Goal: Transaction & Acquisition: Purchase product/service

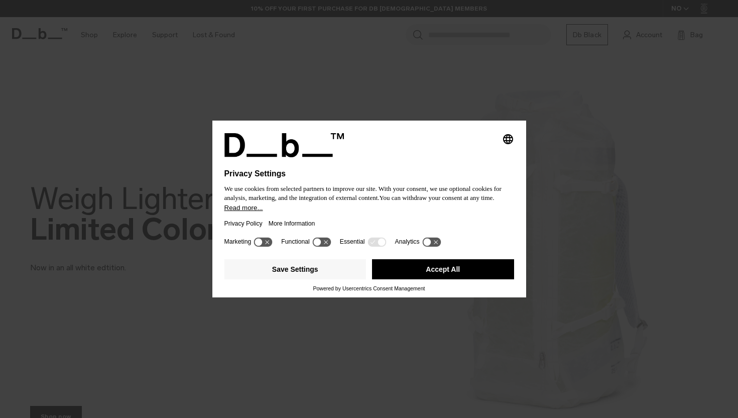
click at [420, 270] on button "Accept All" at bounding box center [443, 269] width 142 height 20
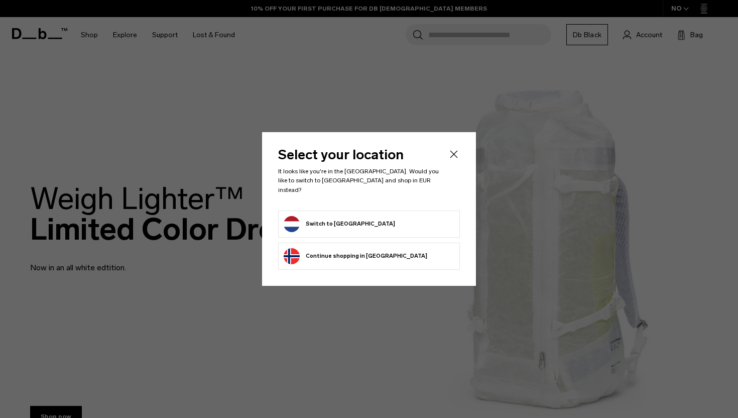
click at [354, 218] on button "Switch to Netherlands" at bounding box center [339, 224] width 111 height 16
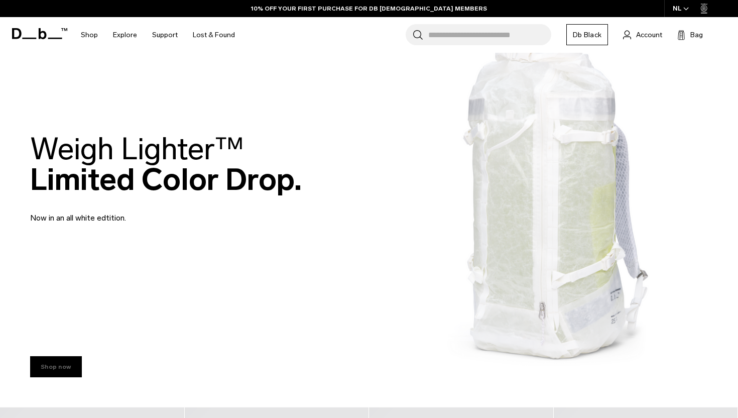
click at [59, 362] on link "Shop now" at bounding box center [56, 366] width 52 height 21
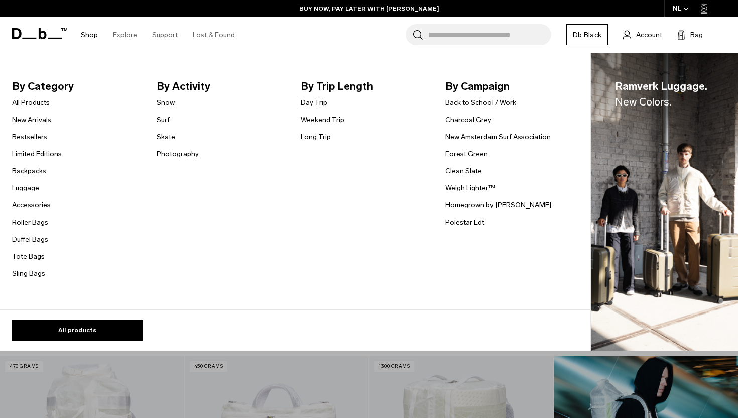
click at [168, 152] on link "Photography" at bounding box center [178, 154] width 42 height 11
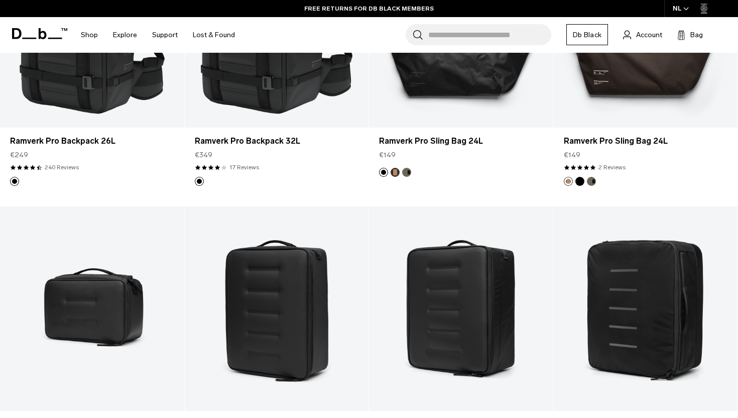
scroll to position [62, 0]
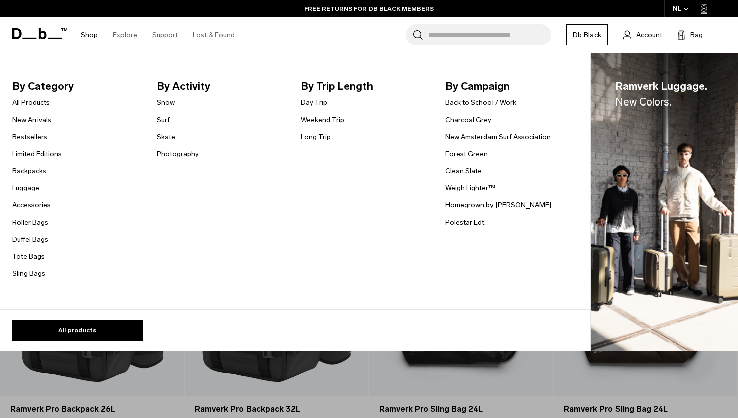
click at [32, 138] on link "Bestsellers" at bounding box center [29, 137] width 35 height 11
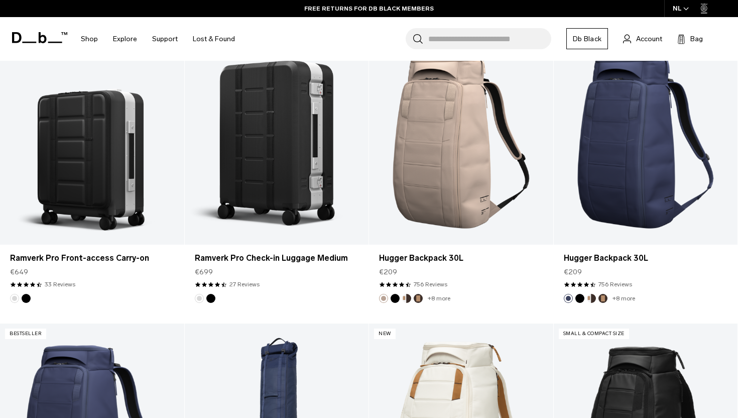
scroll to position [1465, 0]
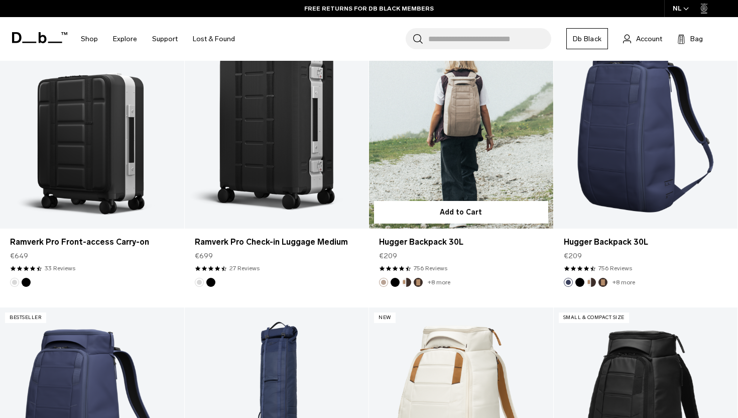
click at [425, 132] on link "Hugger Backpack 30L" at bounding box center [461, 126] width 184 height 204
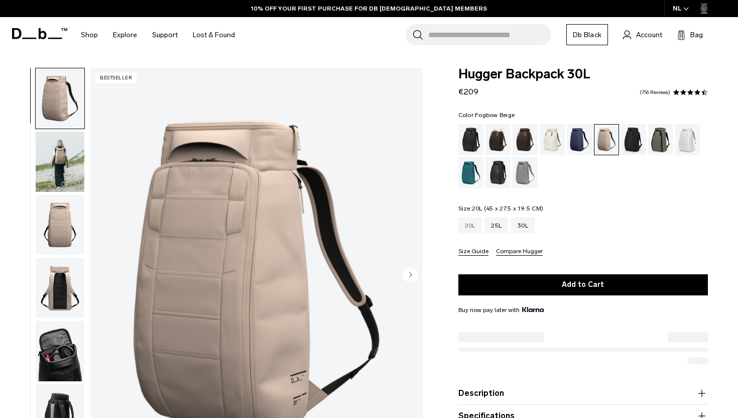
click at [468, 229] on div "20L" at bounding box center [470, 225] width 24 height 16
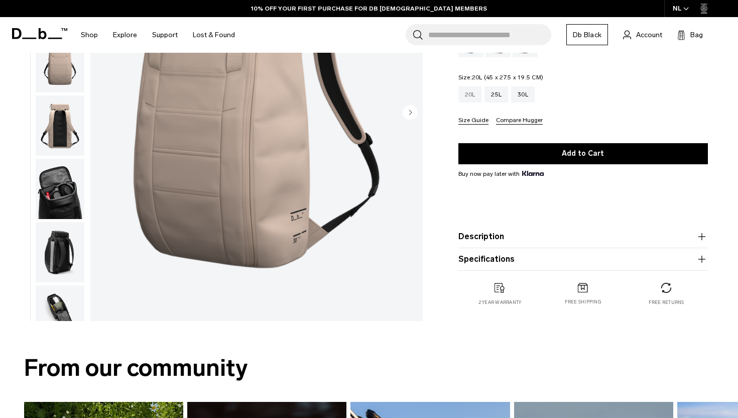
scroll to position [174, 0]
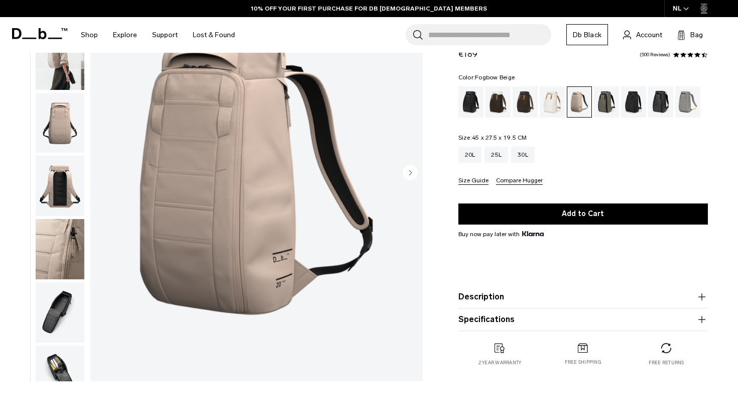
scroll to position [102, 0]
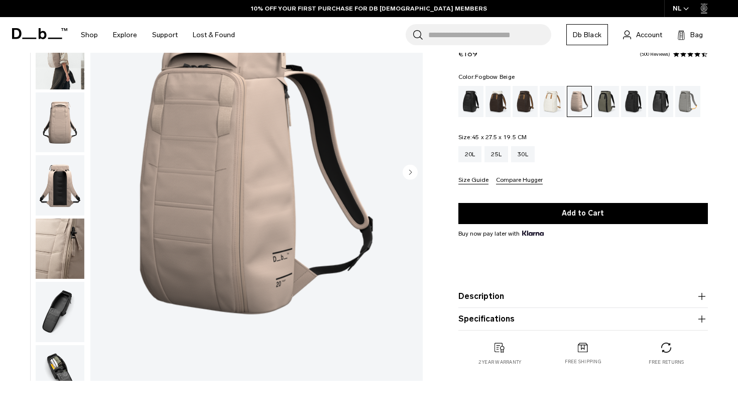
click at [480, 297] on button "Description" at bounding box center [583, 296] width 250 height 12
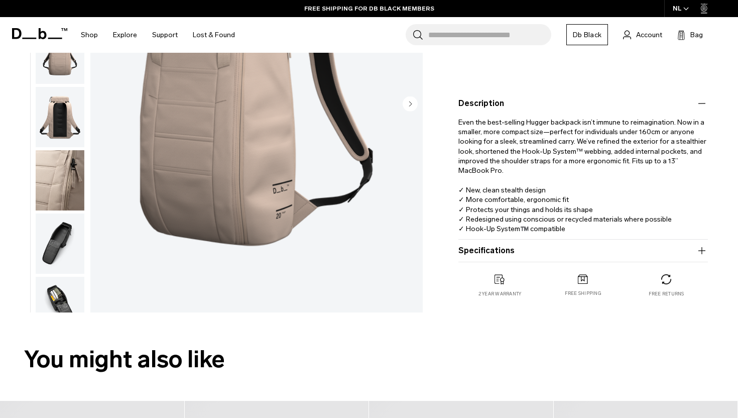
scroll to position [232, 0]
click at [473, 248] on button "Specifications" at bounding box center [583, 250] width 250 height 12
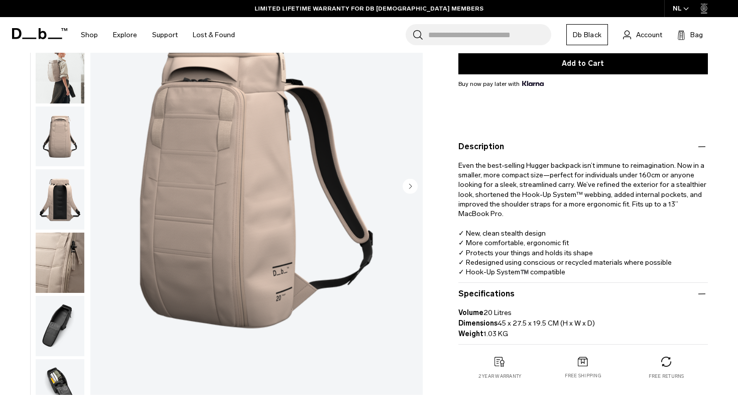
scroll to position [183, 0]
